Goal: Task Accomplishment & Management: Manage account settings

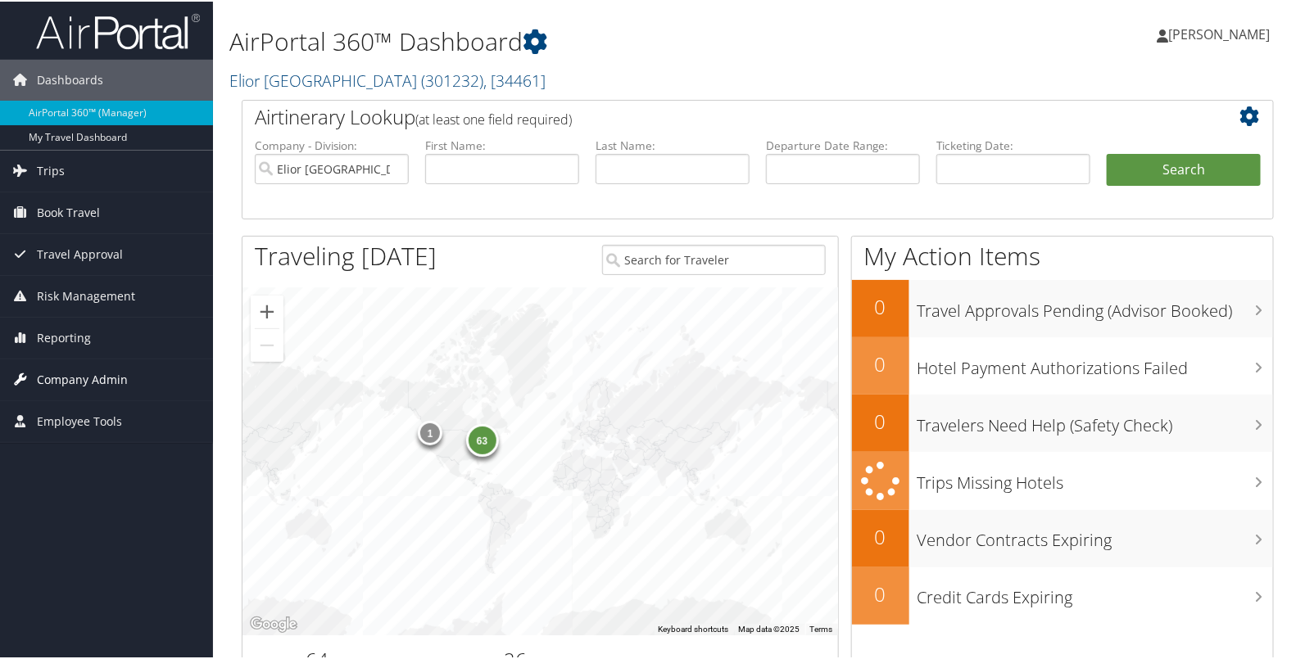
click at [146, 377] on link "Company Admin" at bounding box center [106, 378] width 213 height 41
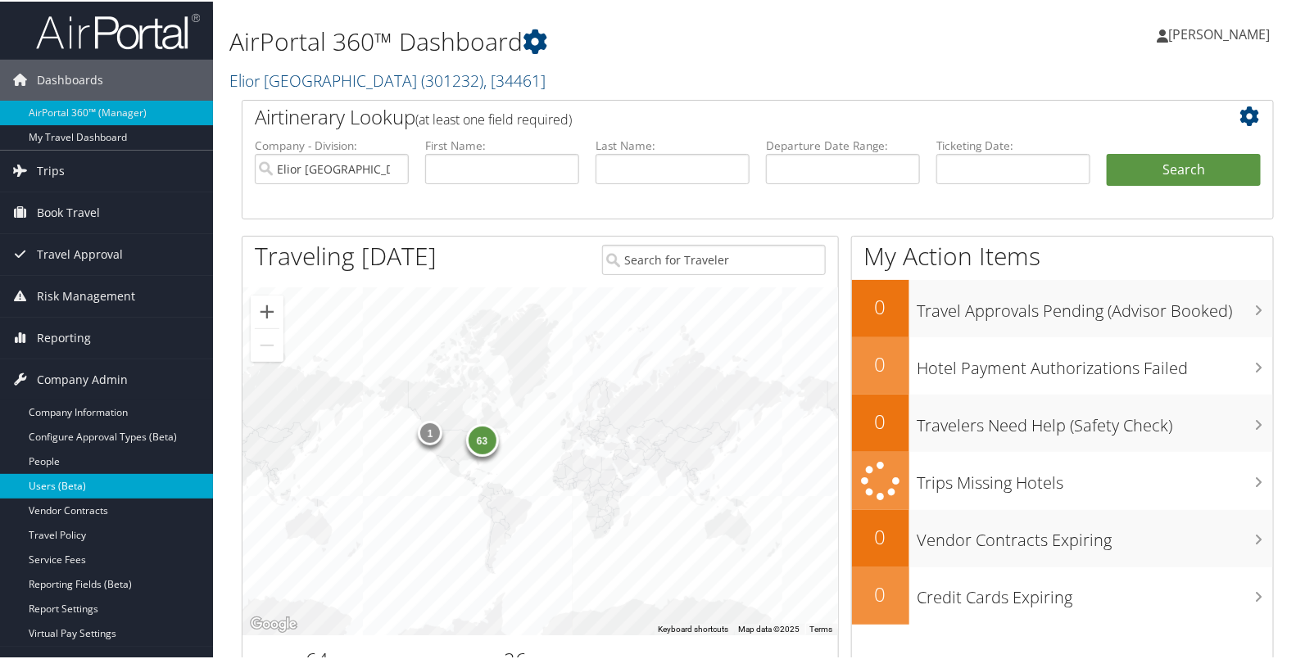
click at [134, 483] on link "Users (Beta)" at bounding box center [106, 485] width 213 height 25
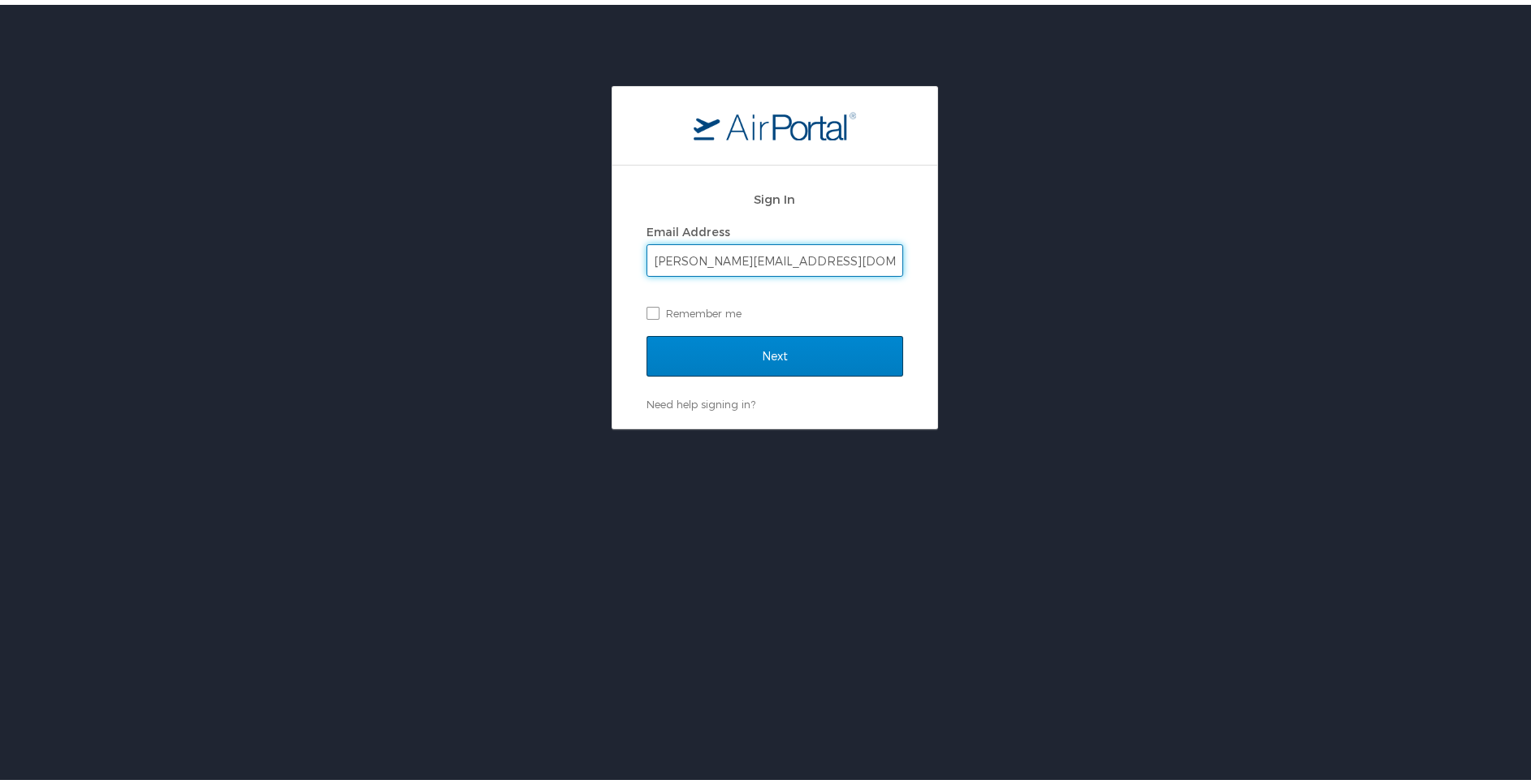
type input "kristin.stamps@elior-na.com"
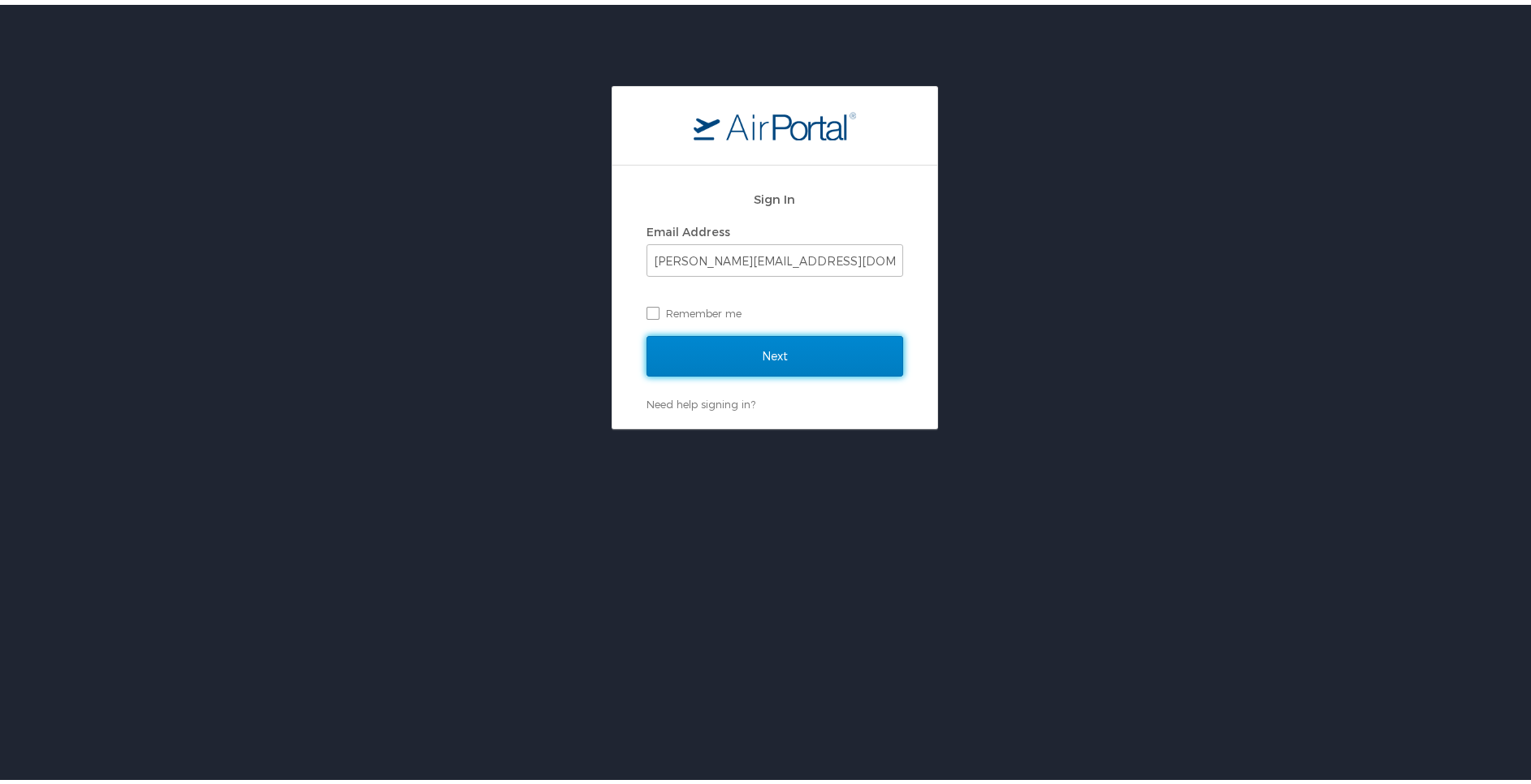
click at [653, 370] on input "Next" at bounding box center [774, 351] width 257 height 41
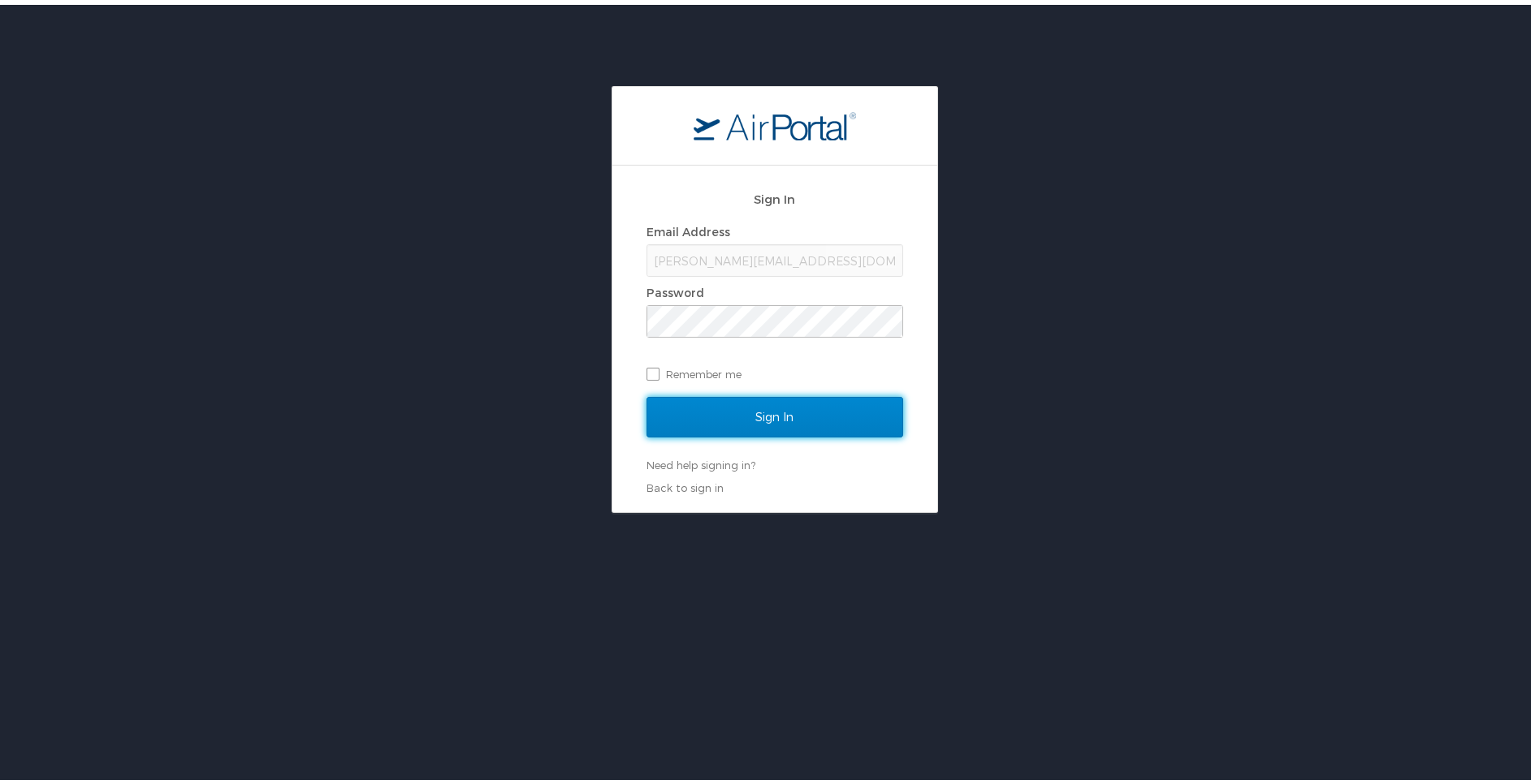
click at [661, 406] on input "Sign In" at bounding box center [774, 412] width 257 height 41
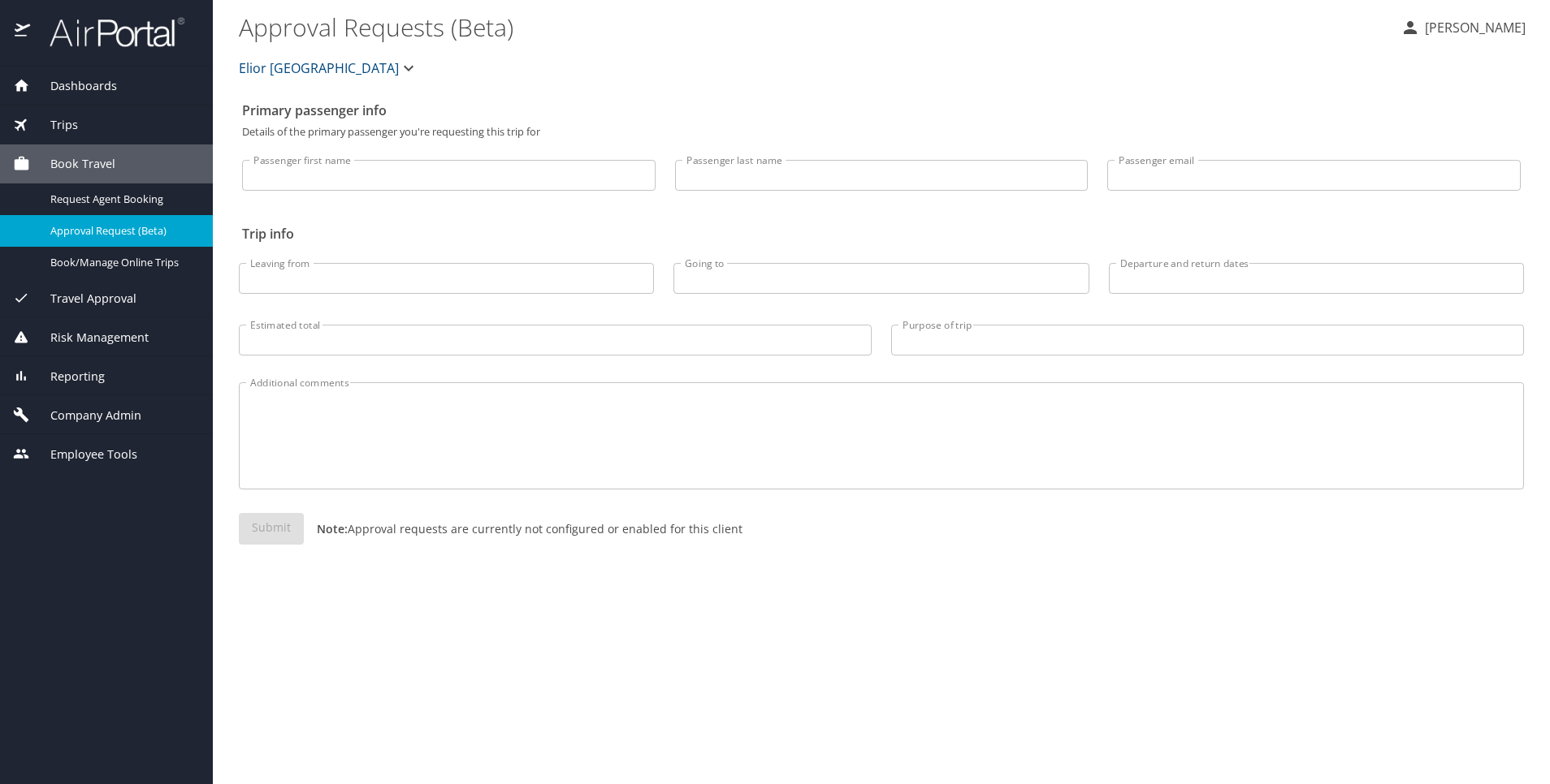
click at [124, 404] on div "Company Admin" at bounding box center [106, 414] width 213 height 39
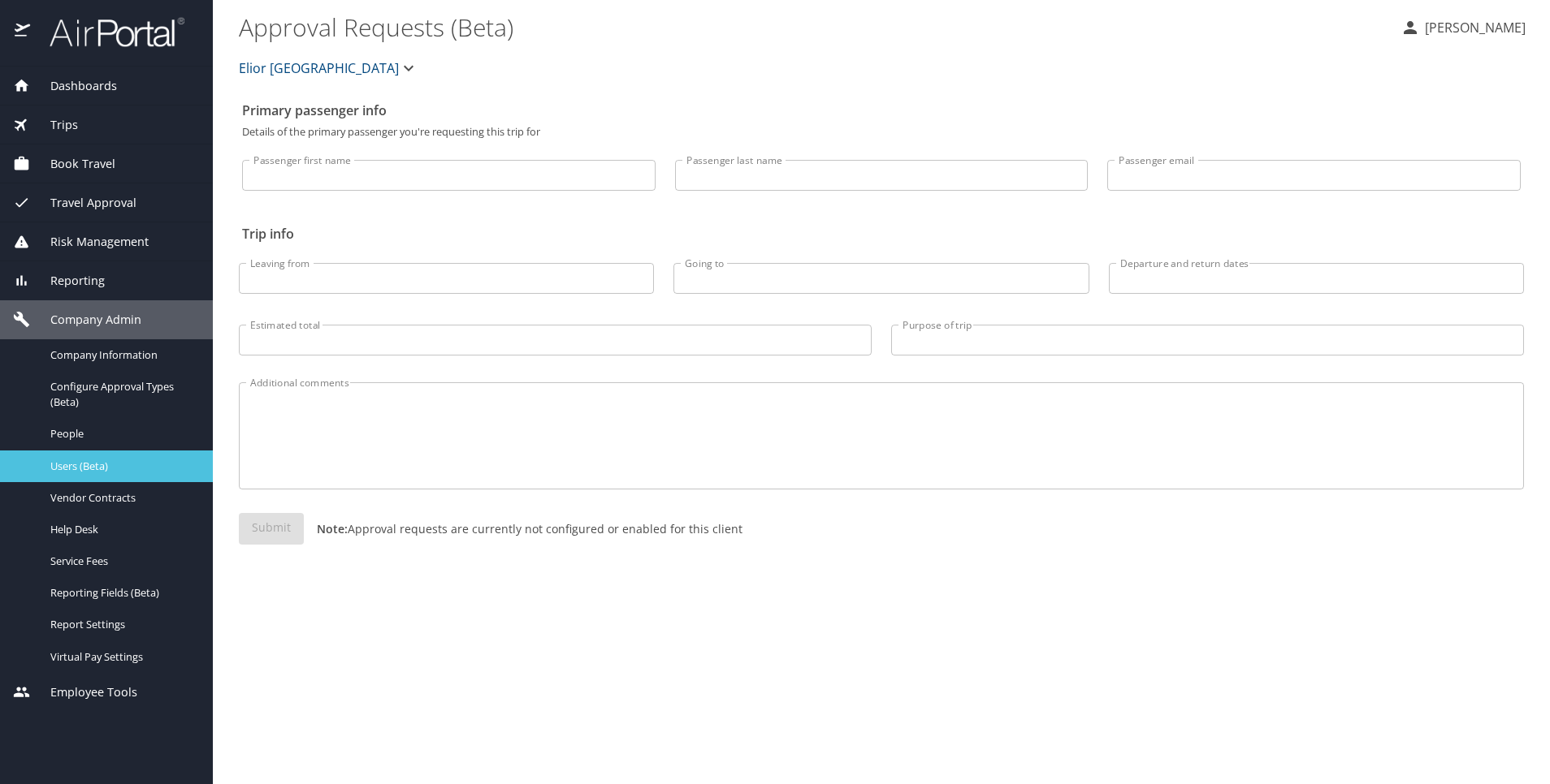
click at [107, 471] on span "Users (Beta)" at bounding box center [122, 467] width 143 height 16
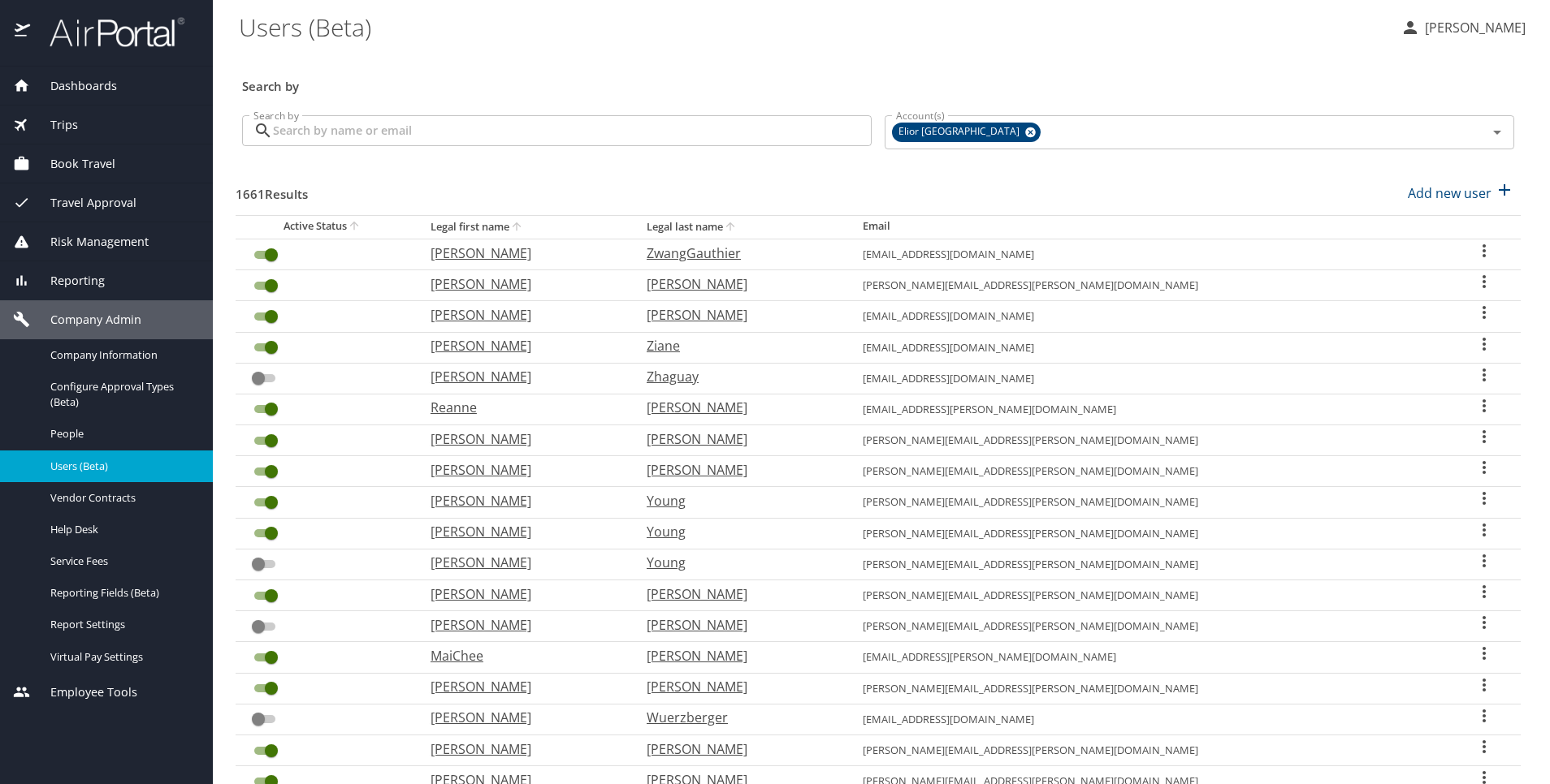
click at [431, 138] on input "Search by" at bounding box center [572, 130] width 599 height 31
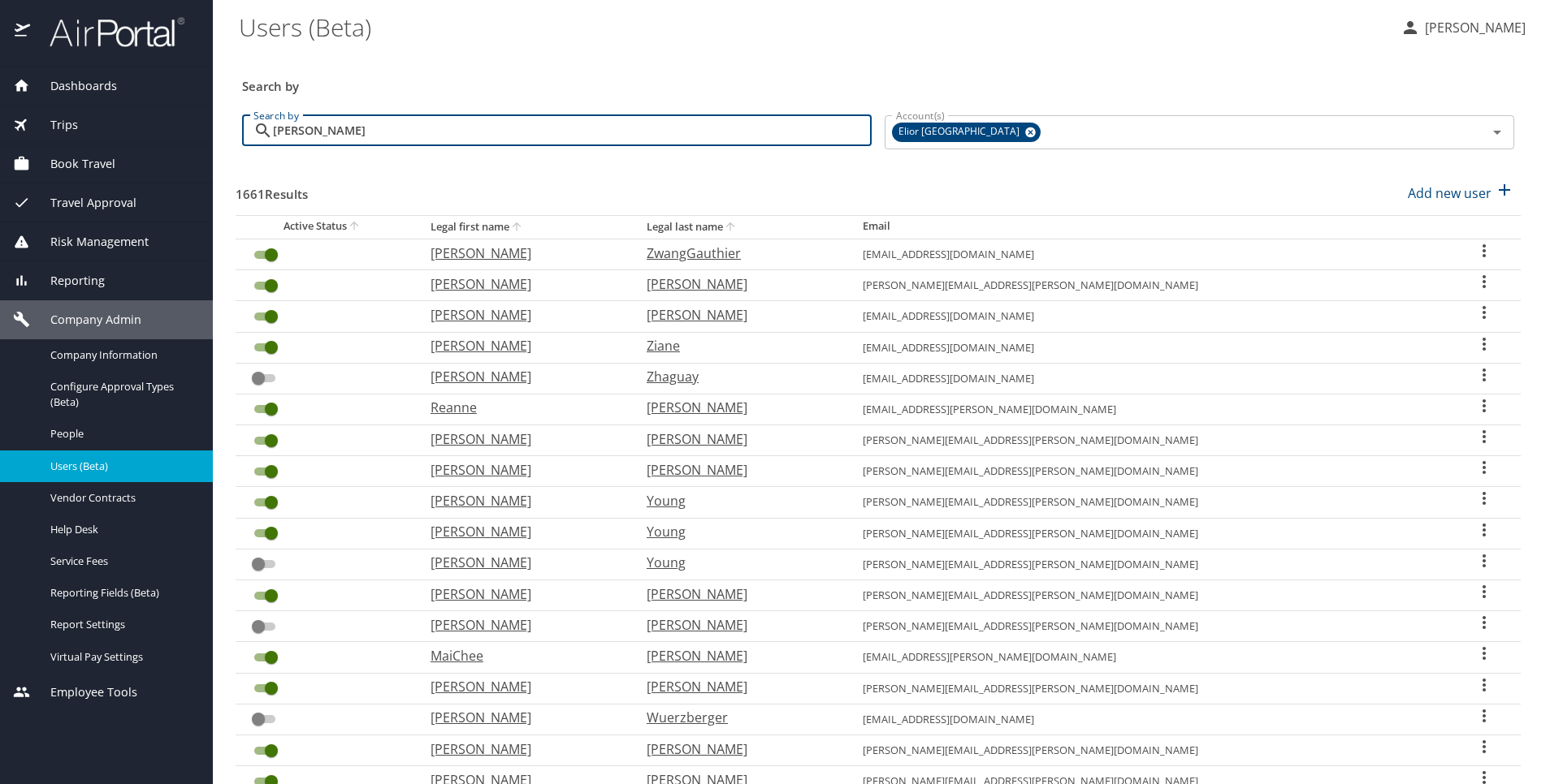
type input "robin ewing"
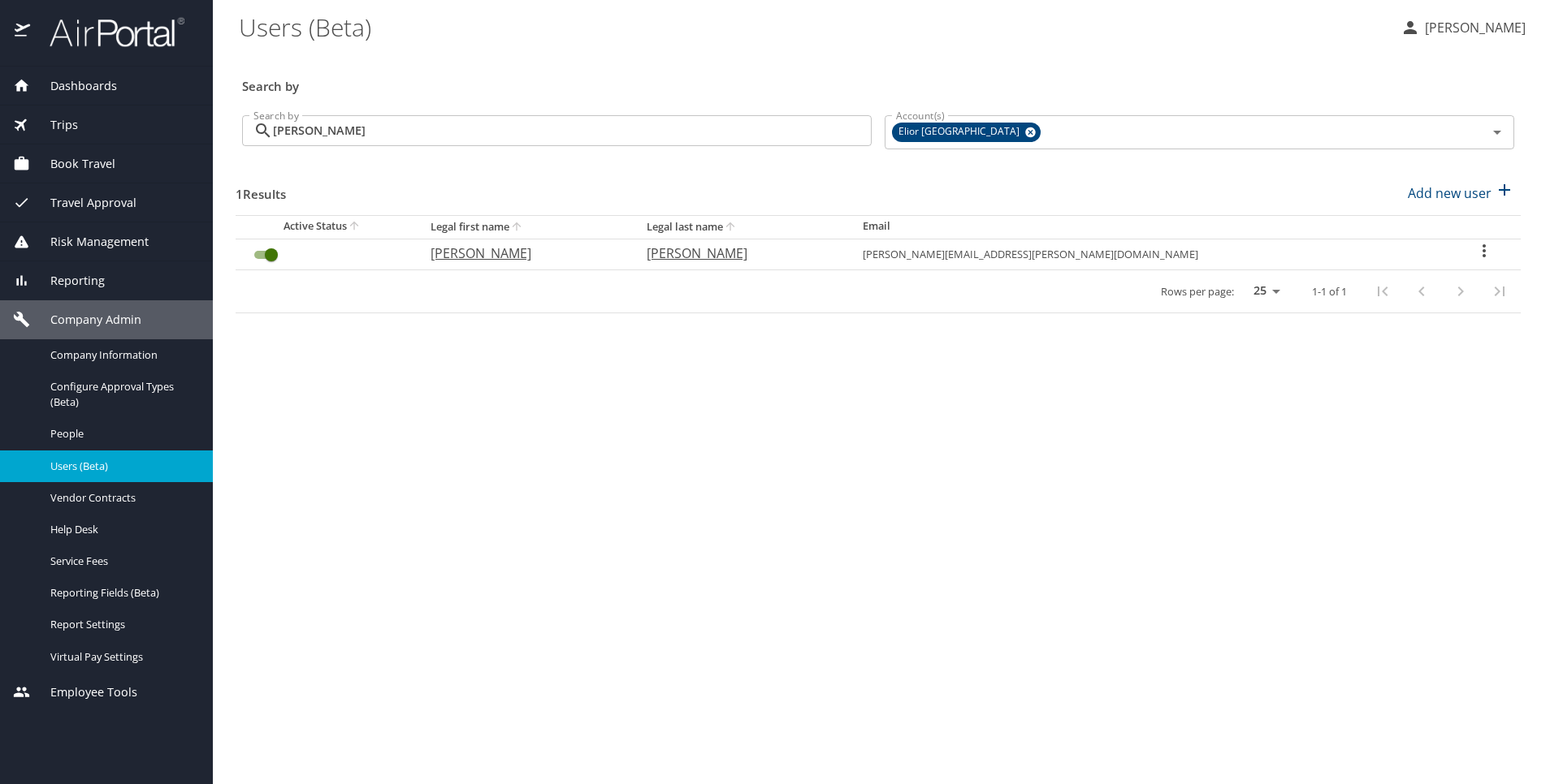
click at [1475, 247] on icon "User Search Table" at bounding box center [1485, 251] width 20 height 20
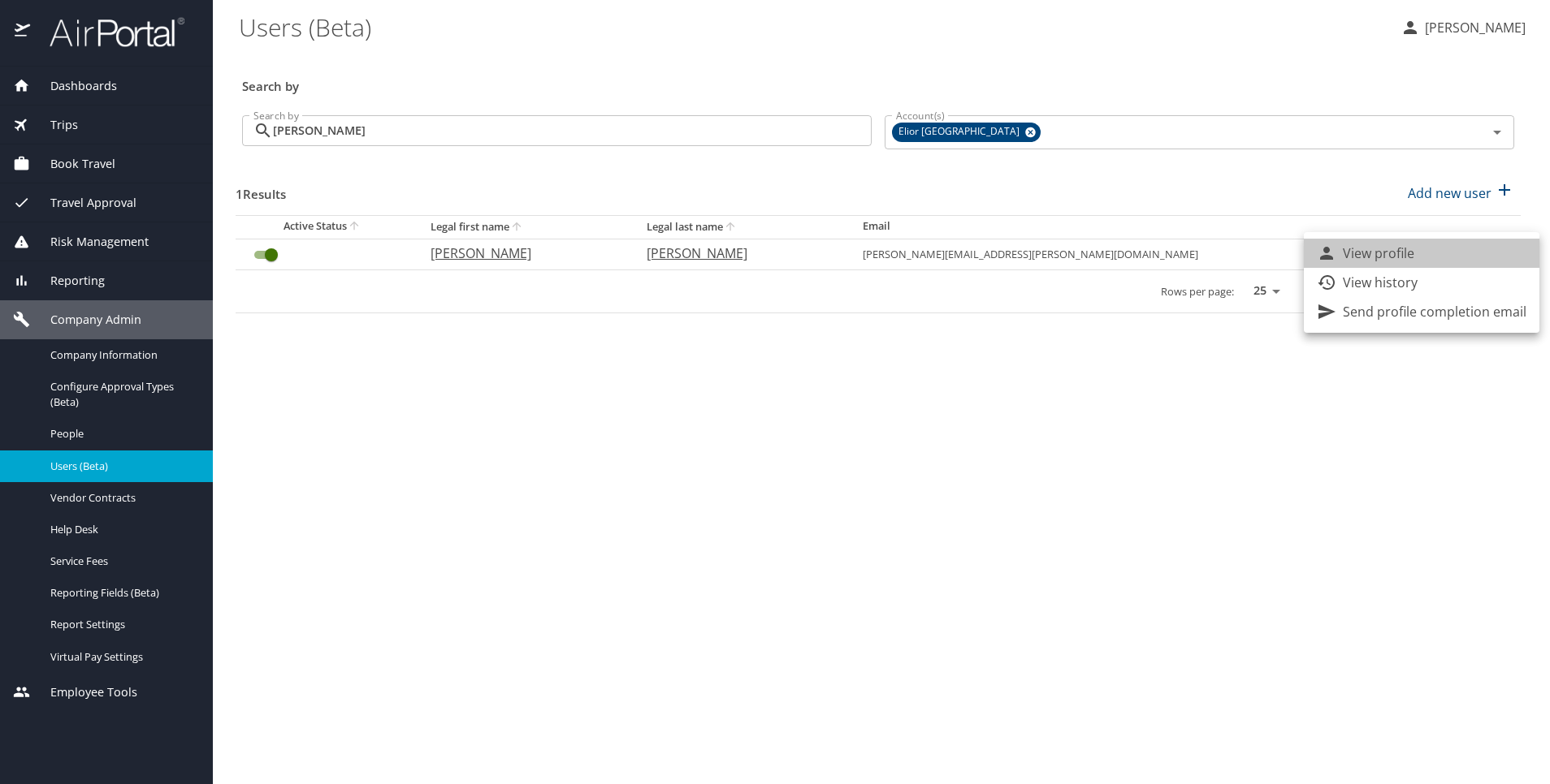
click at [1444, 247] on li "View profile" at bounding box center [1422, 253] width 236 height 29
select select "US"
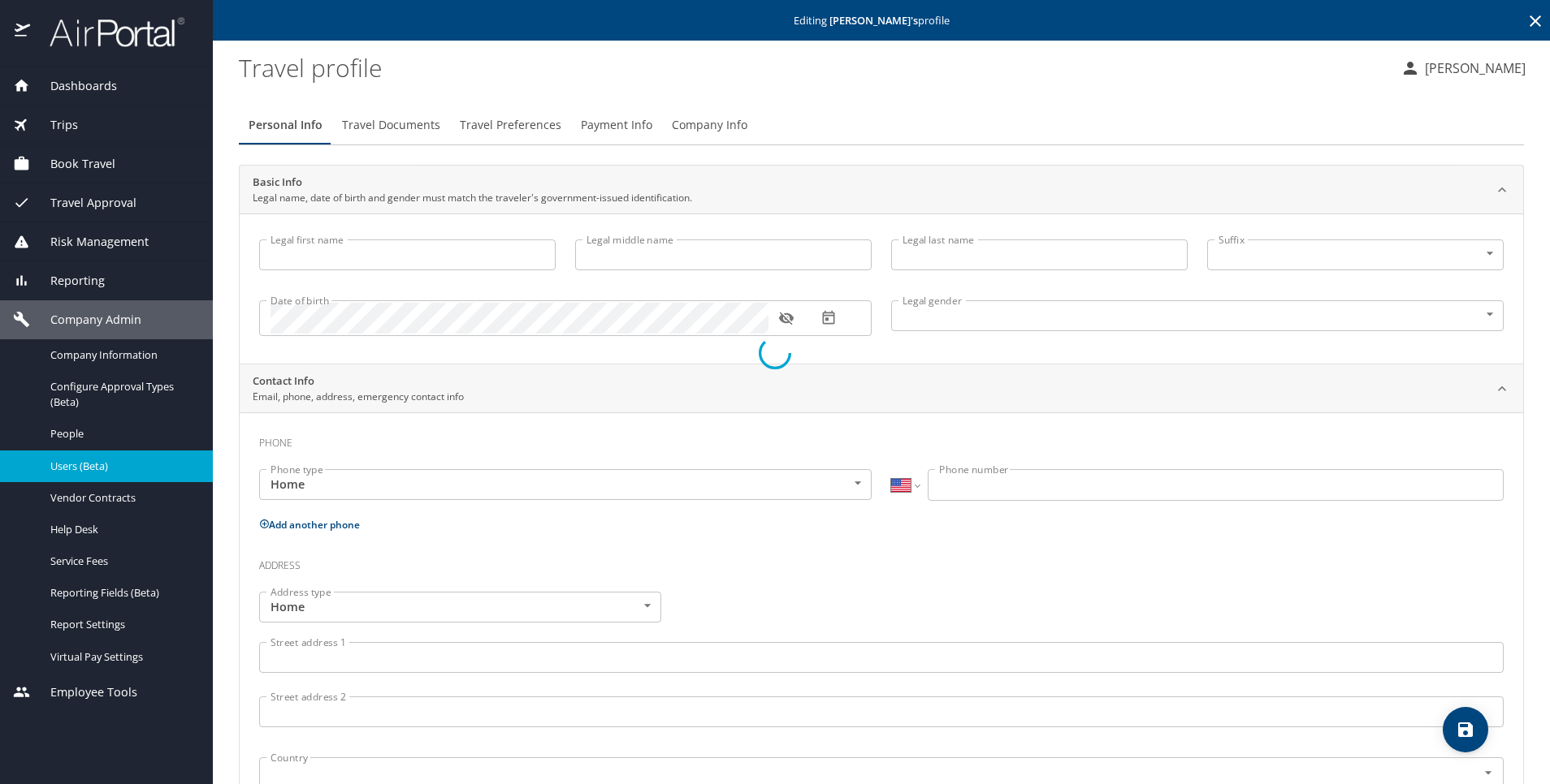
type input "Robin"
type input "Michelle"
type input "Ewing"
type input "Female"
type input "Michael"
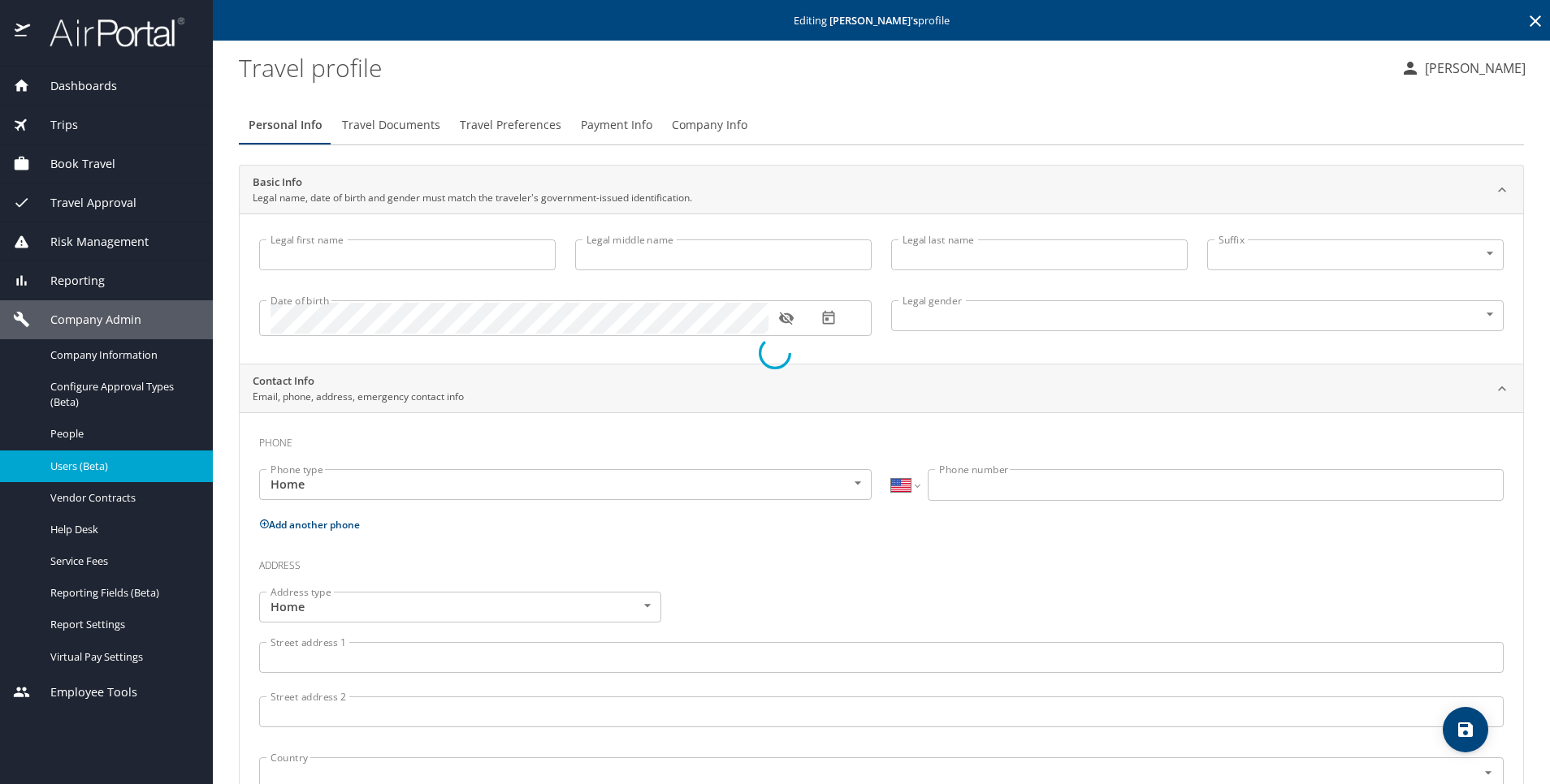
type input "Ewing"
type input "(702) 971-9104"
type input "michaelshan.ewing@gmail.com"
select select "US"
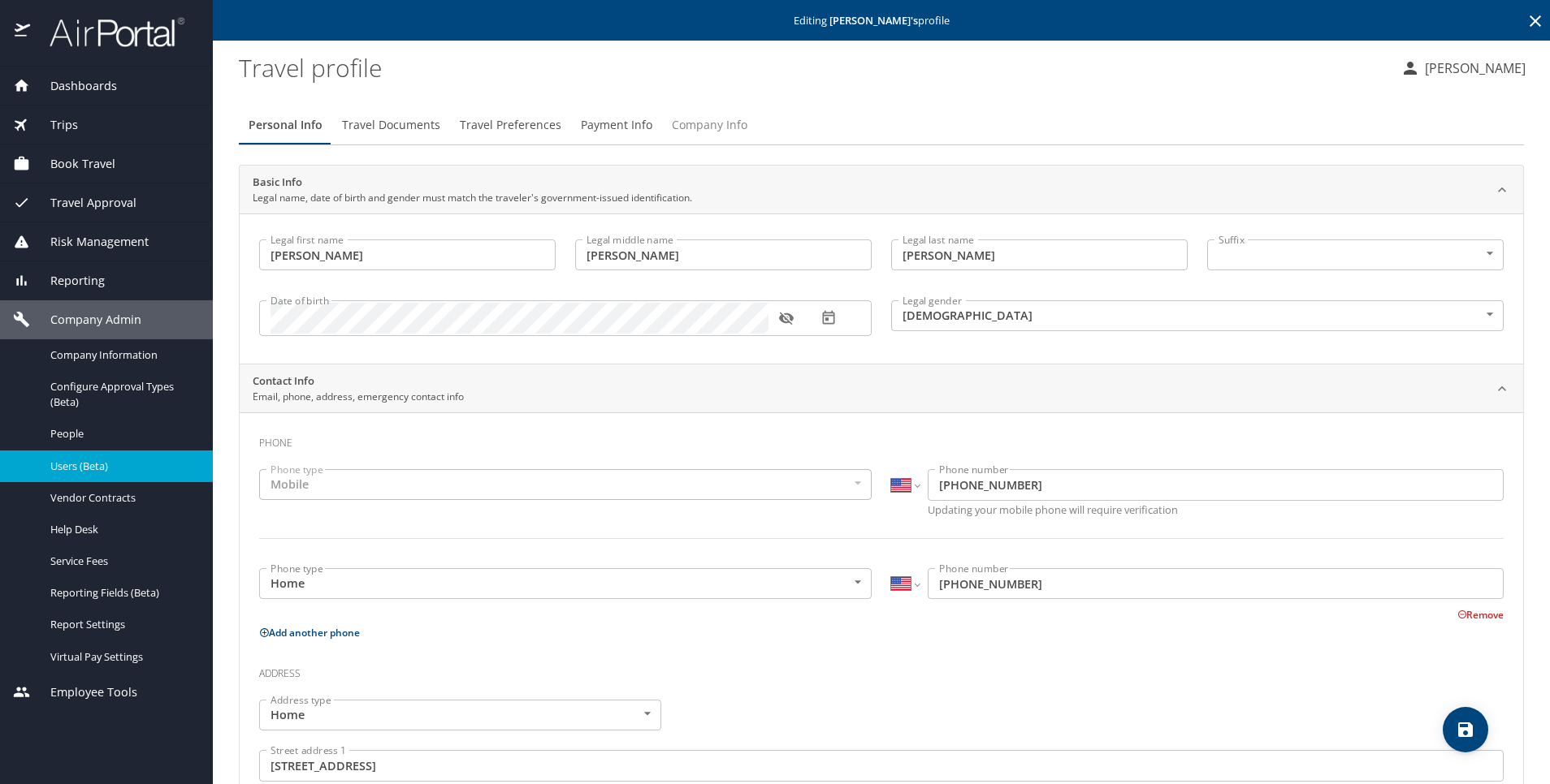
click at [674, 120] on span "Company Info" at bounding box center [709, 125] width 75 height 20
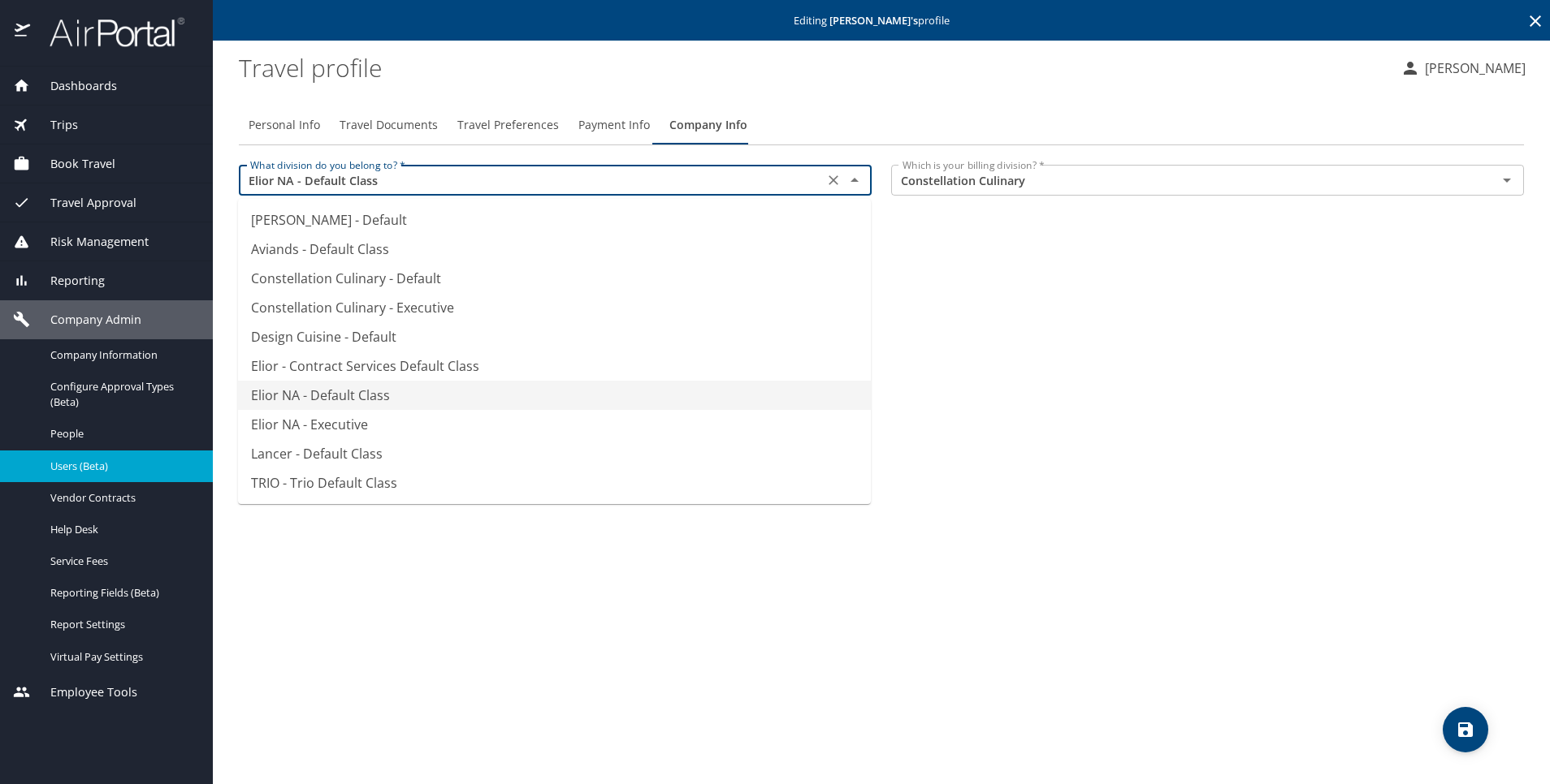
click at [364, 177] on input "Elior NA - Default Class" at bounding box center [532, 179] width 575 height 21
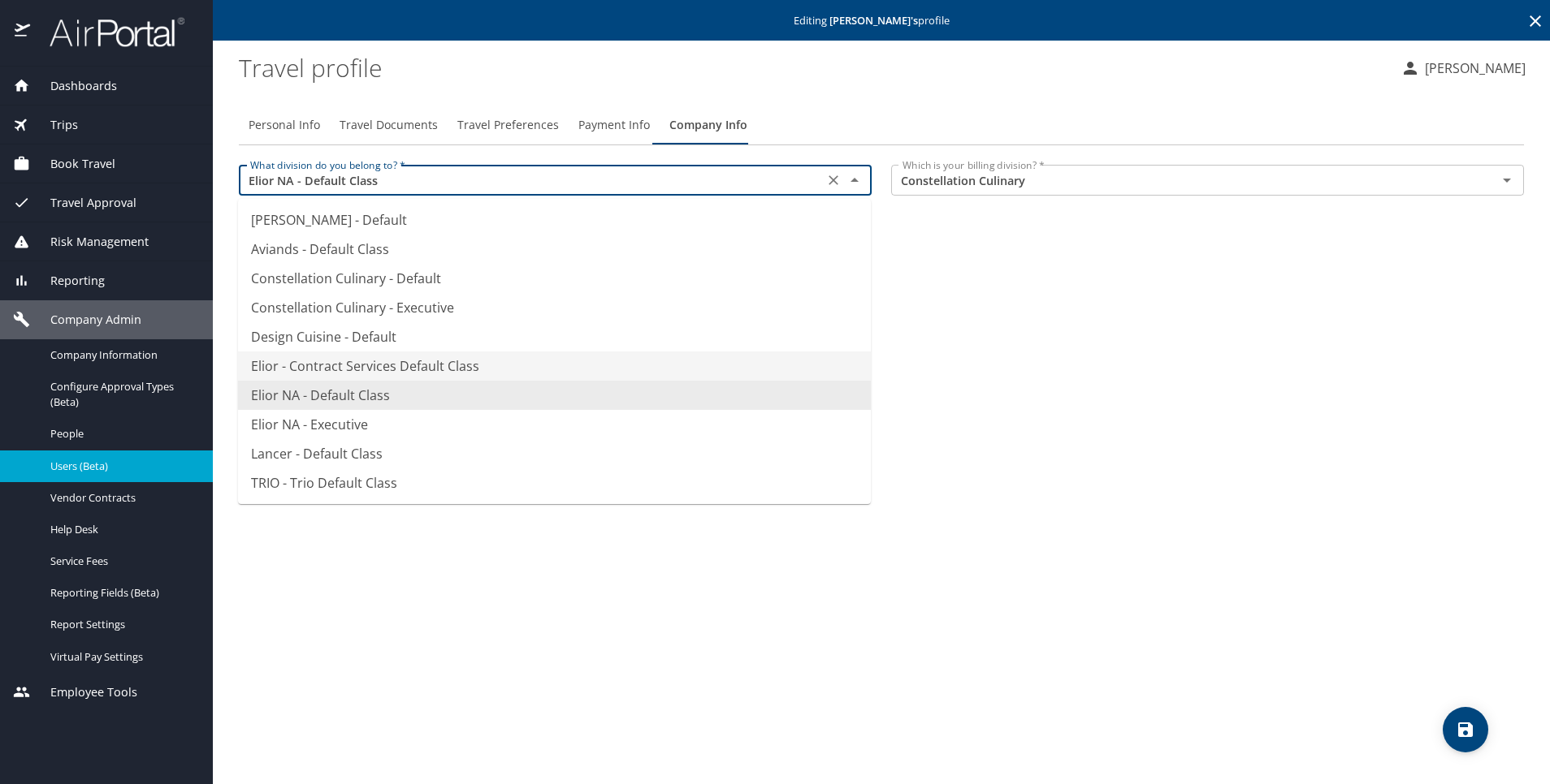
click at [408, 372] on li "Elior - Contract Services Default Class" at bounding box center [554, 366] width 633 height 29
type input "Elior - Contract Services Default Class"
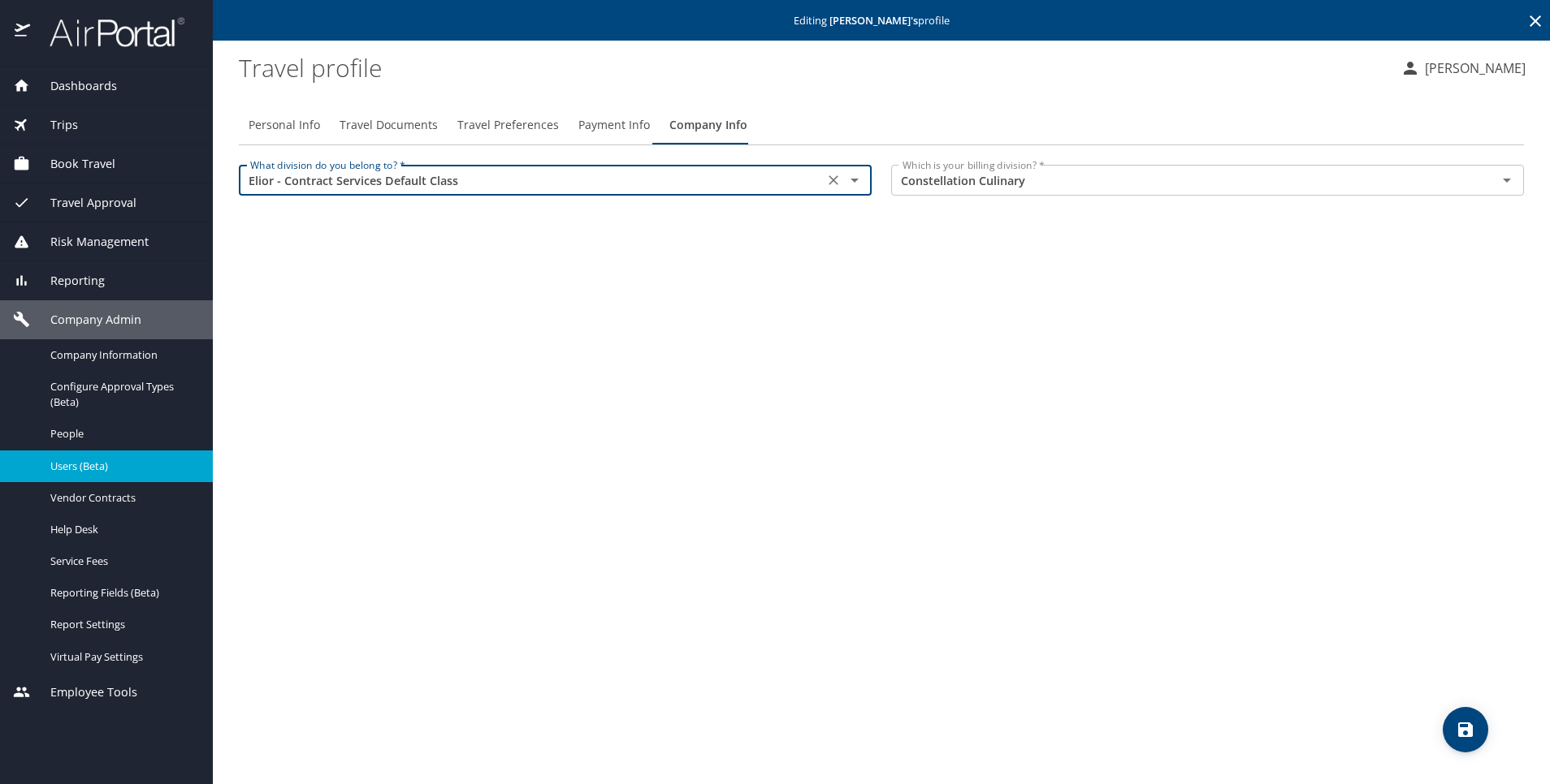
click at [1467, 730] on icon "save" at bounding box center [1465, 729] width 15 height 15
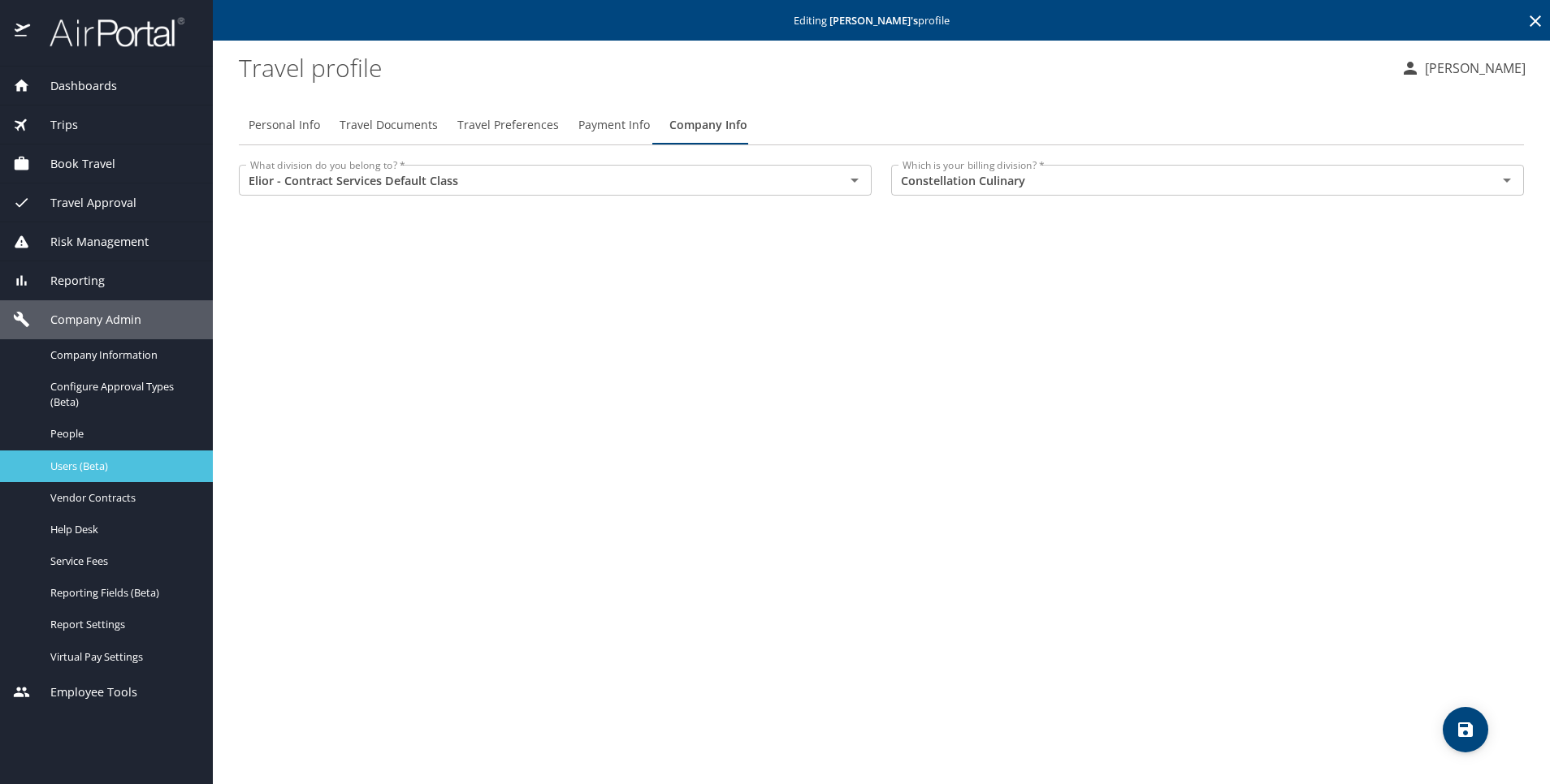
click at [109, 467] on span "Users (Beta)" at bounding box center [122, 467] width 143 height 16
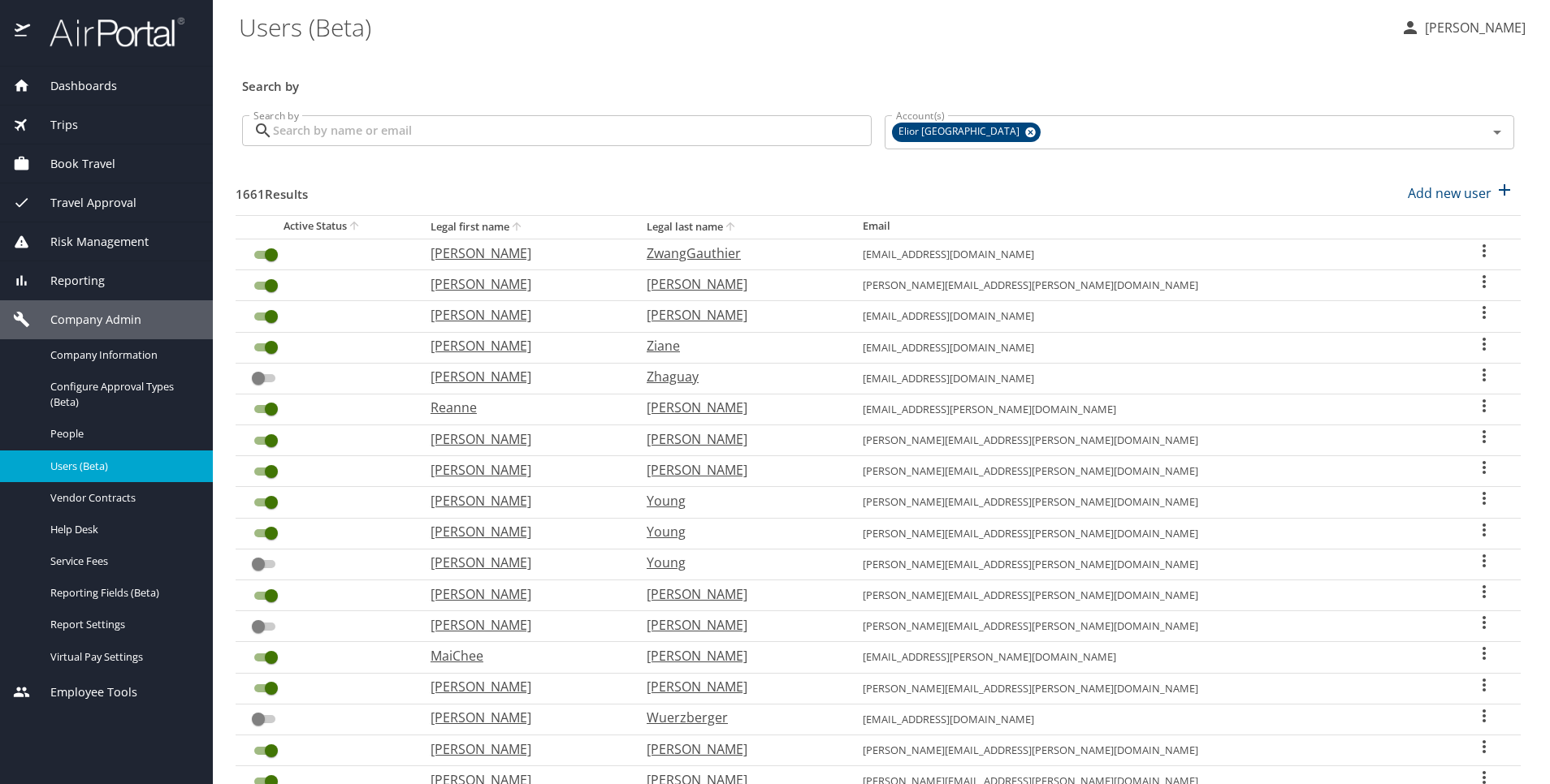
click at [461, 116] on input "Search by" at bounding box center [572, 130] width 599 height 31
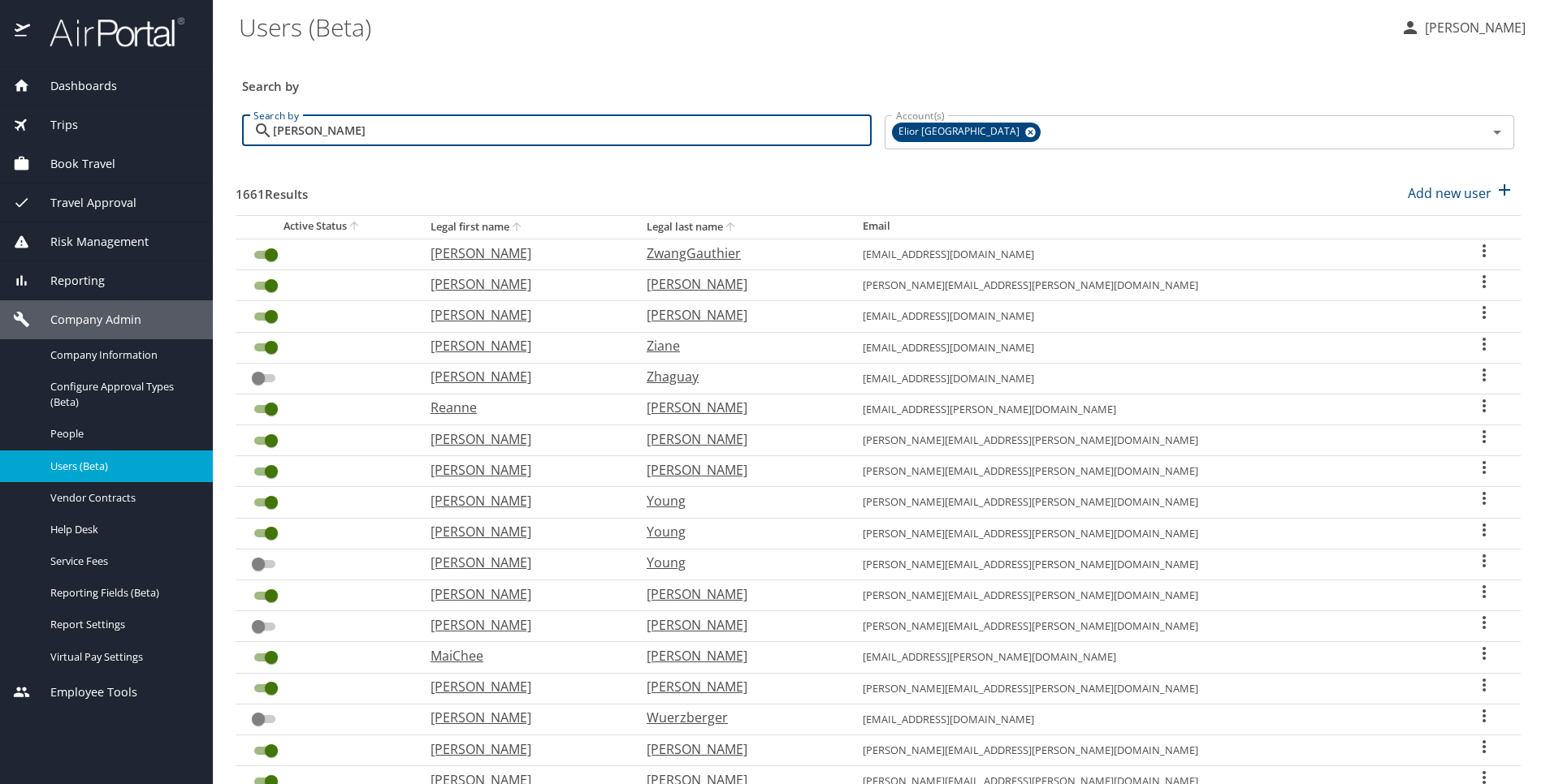
type input "robin ewing"
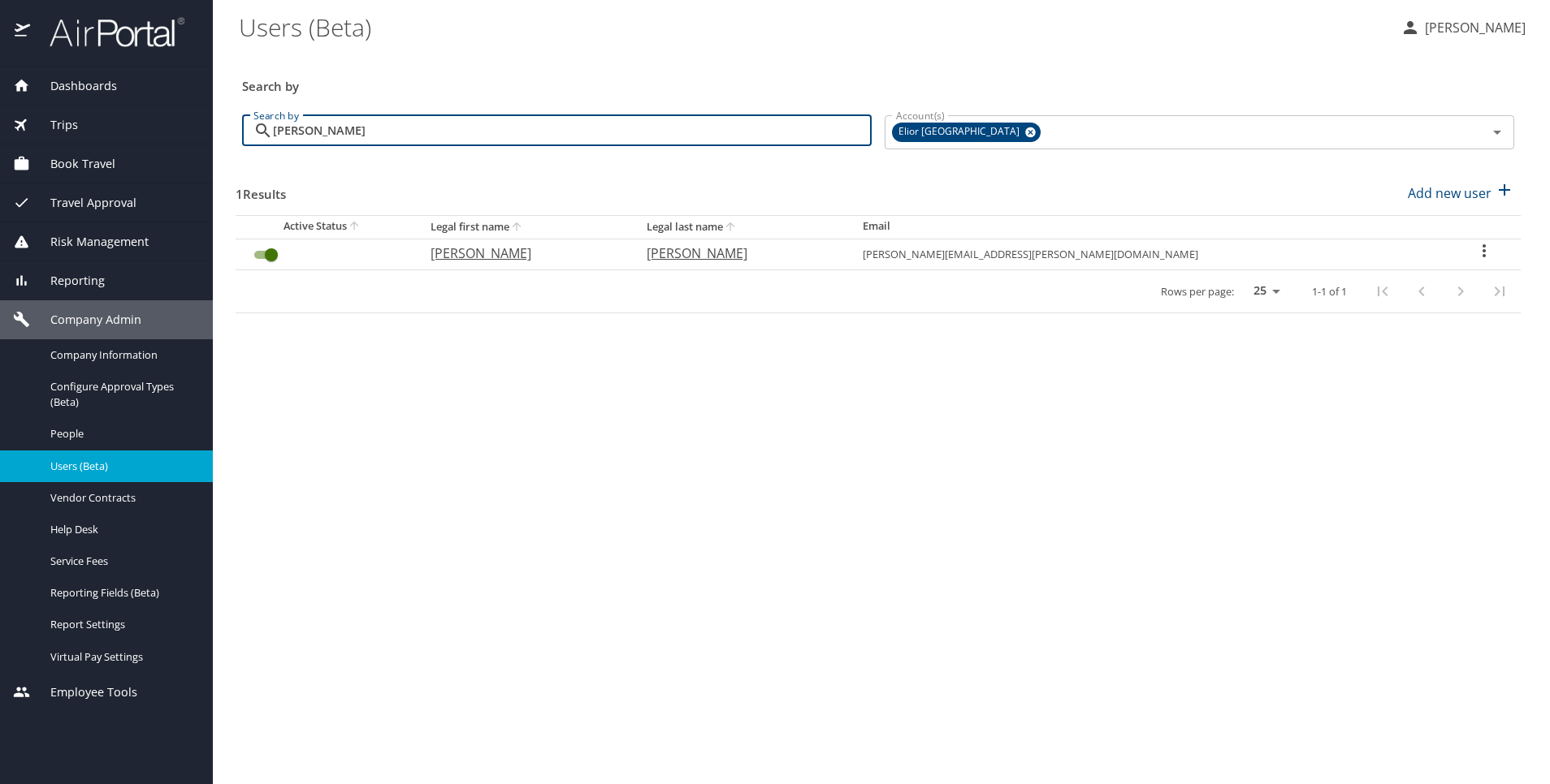
click at [1475, 247] on icon "User Search Table" at bounding box center [1485, 251] width 20 height 20
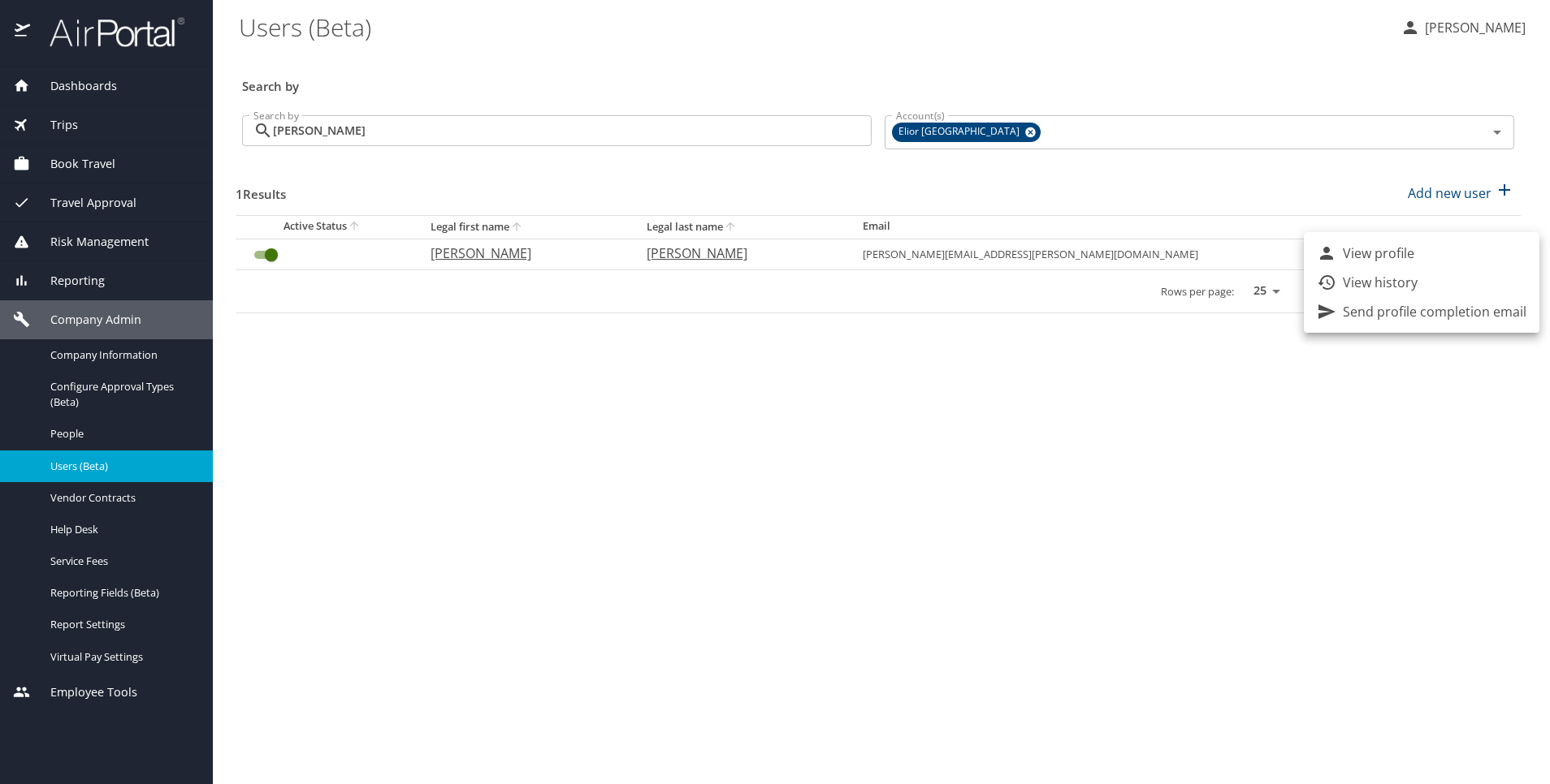
click at [1430, 328] on ul "View profile View history Send profile completion email" at bounding box center [1422, 282] width 236 height 101
click at [1422, 312] on p "Send profile completion email" at bounding box center [1434, 312] width 183 height 20
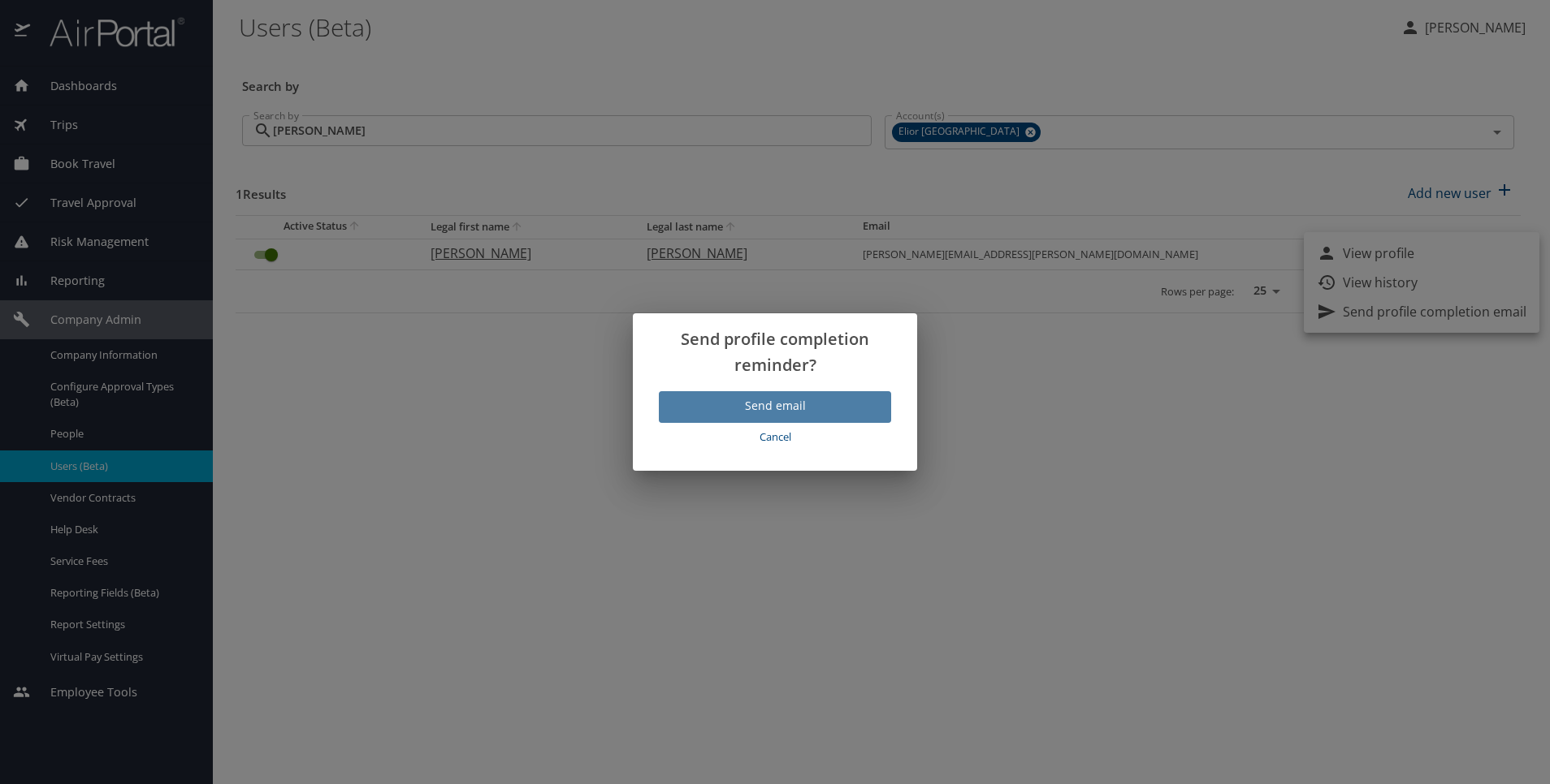
click at [856, 401] on span "Send email" at bounding box center [775, 406] width 206 height 20
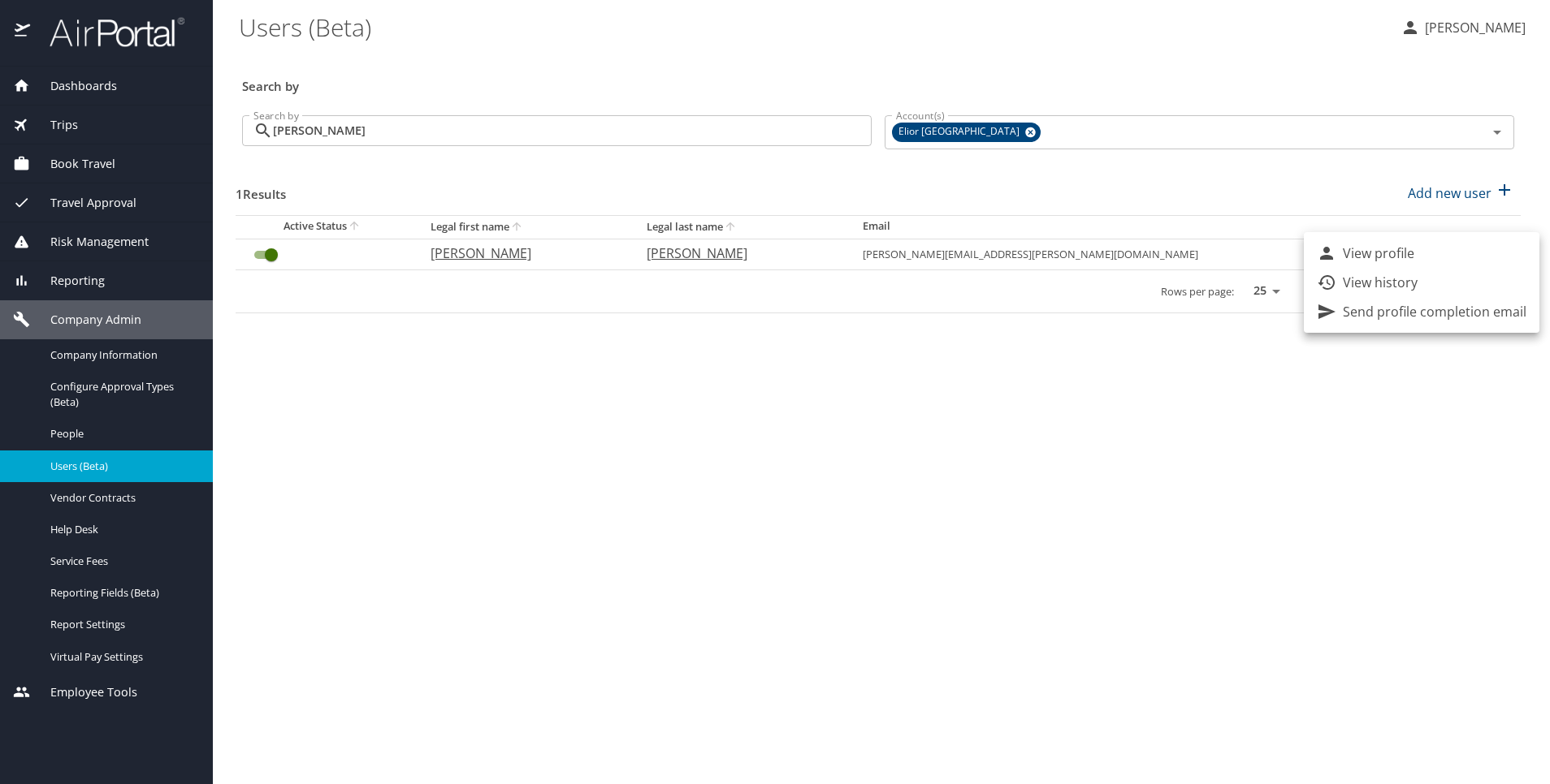
click at [526, 513] on div at bounding box center [775, 392] width 1550 height 784
click at [1171, 248] on td "robin.ewing@elior.net" at bounding box center [1148, 254] width 597 height 31
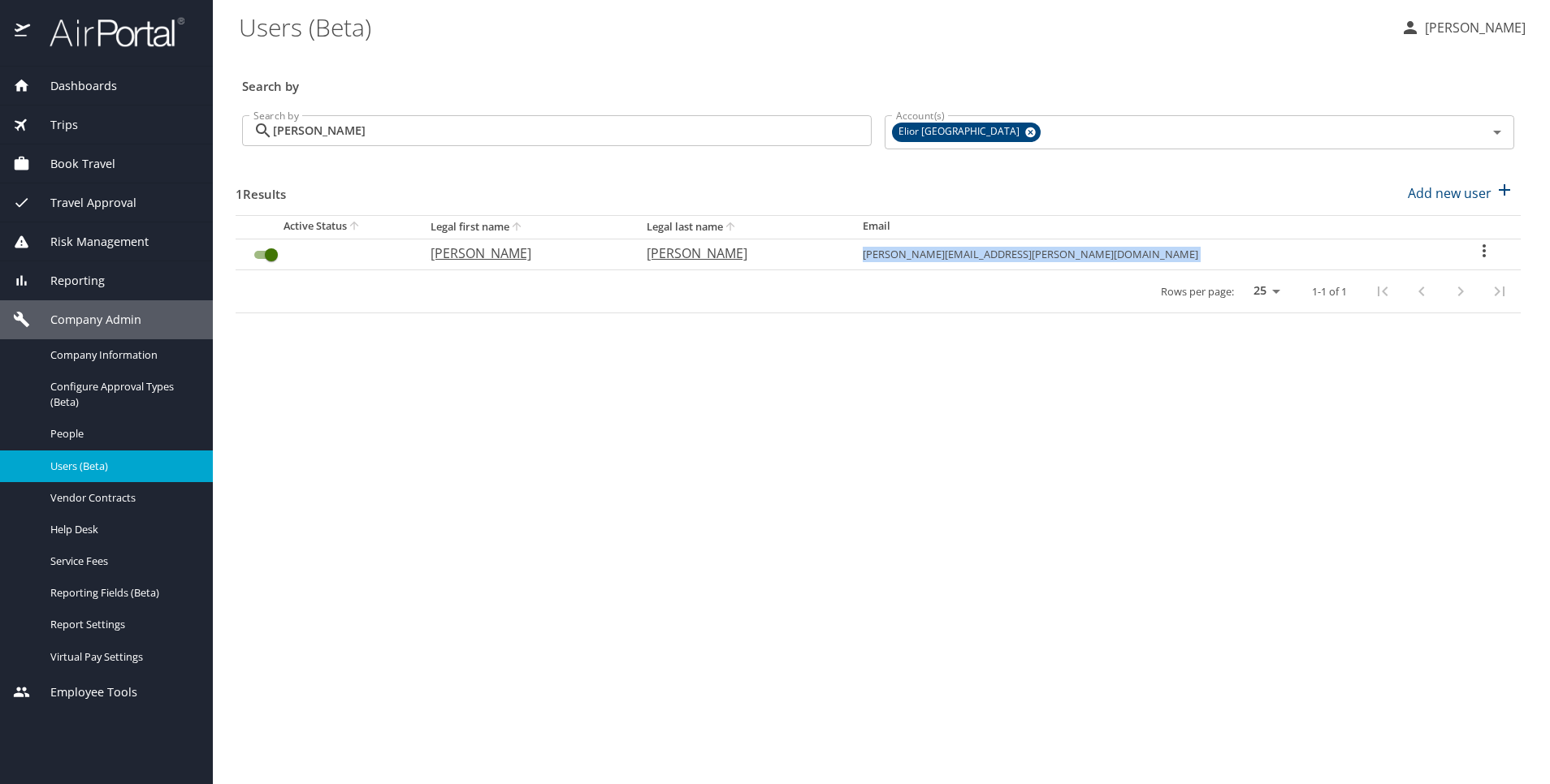
click at [1171, 248] on td "robin.ewing@elior.net" at bounding box center [1148, 254] width 597 height 31
copy table "robin.ewing@elior.net"
